Goal: Task Accomplishment & Management: Use online tool/utility

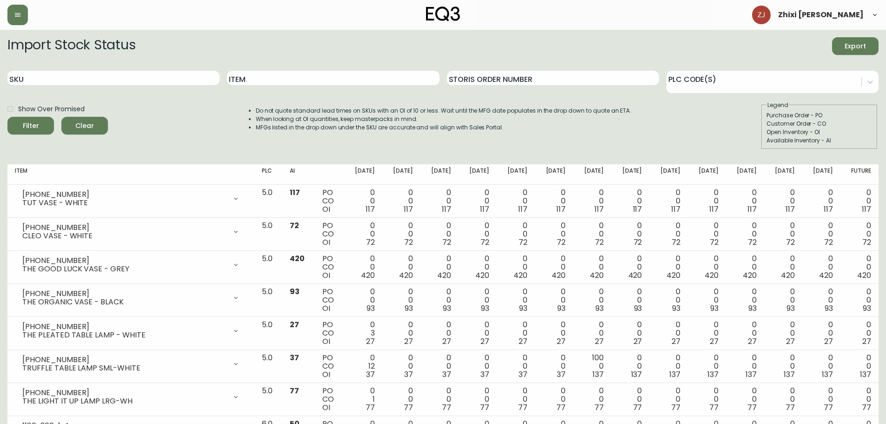
click at [862, 45] on span "Export" at bounding box center [855, 46] width 32 height 12
